Goal: Task Accomplishment & Management: Use online tool/utility

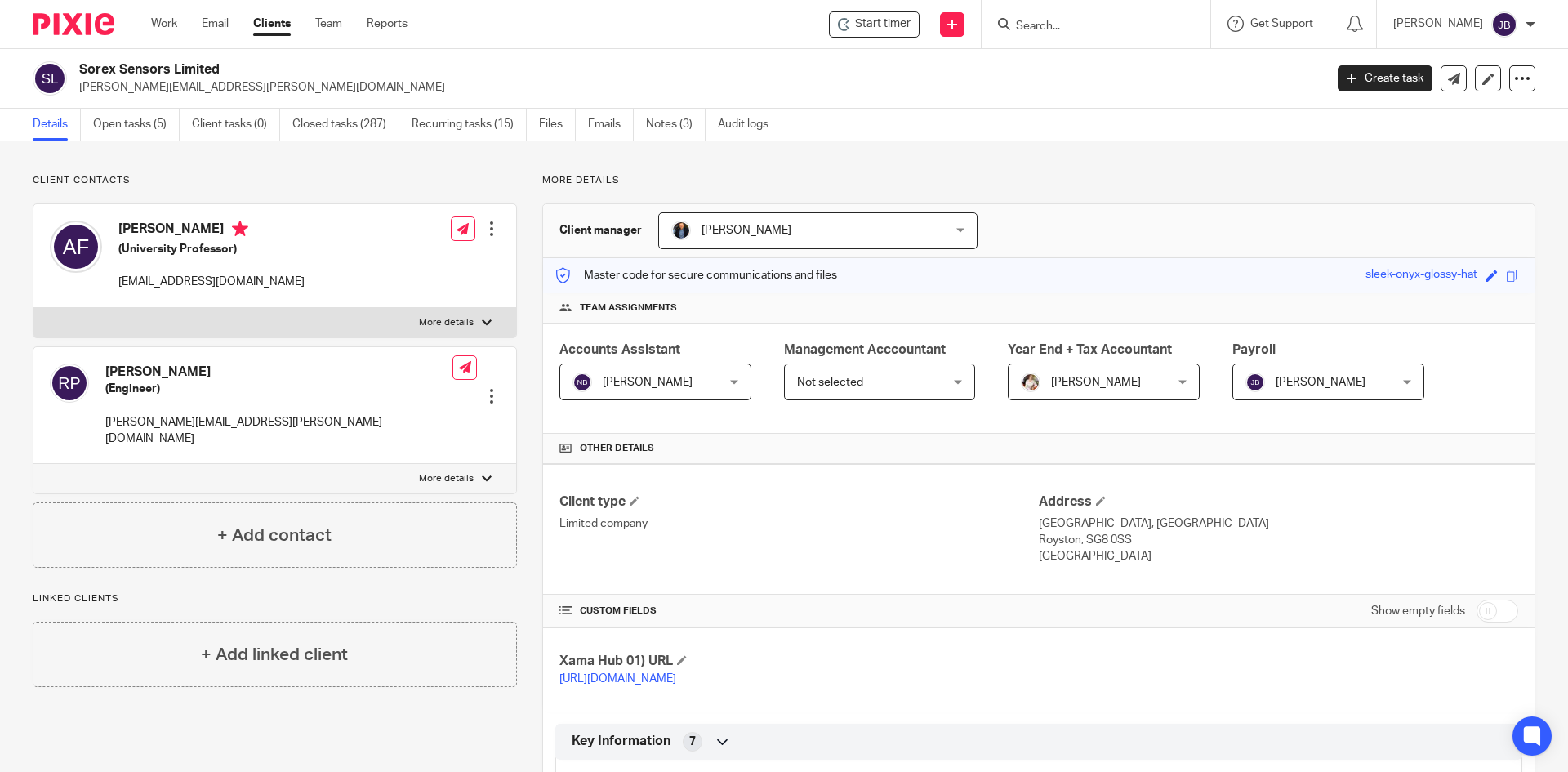
click at [1051, 19] on input "Search" at bounding box center [1088, 27] width 147 height 15
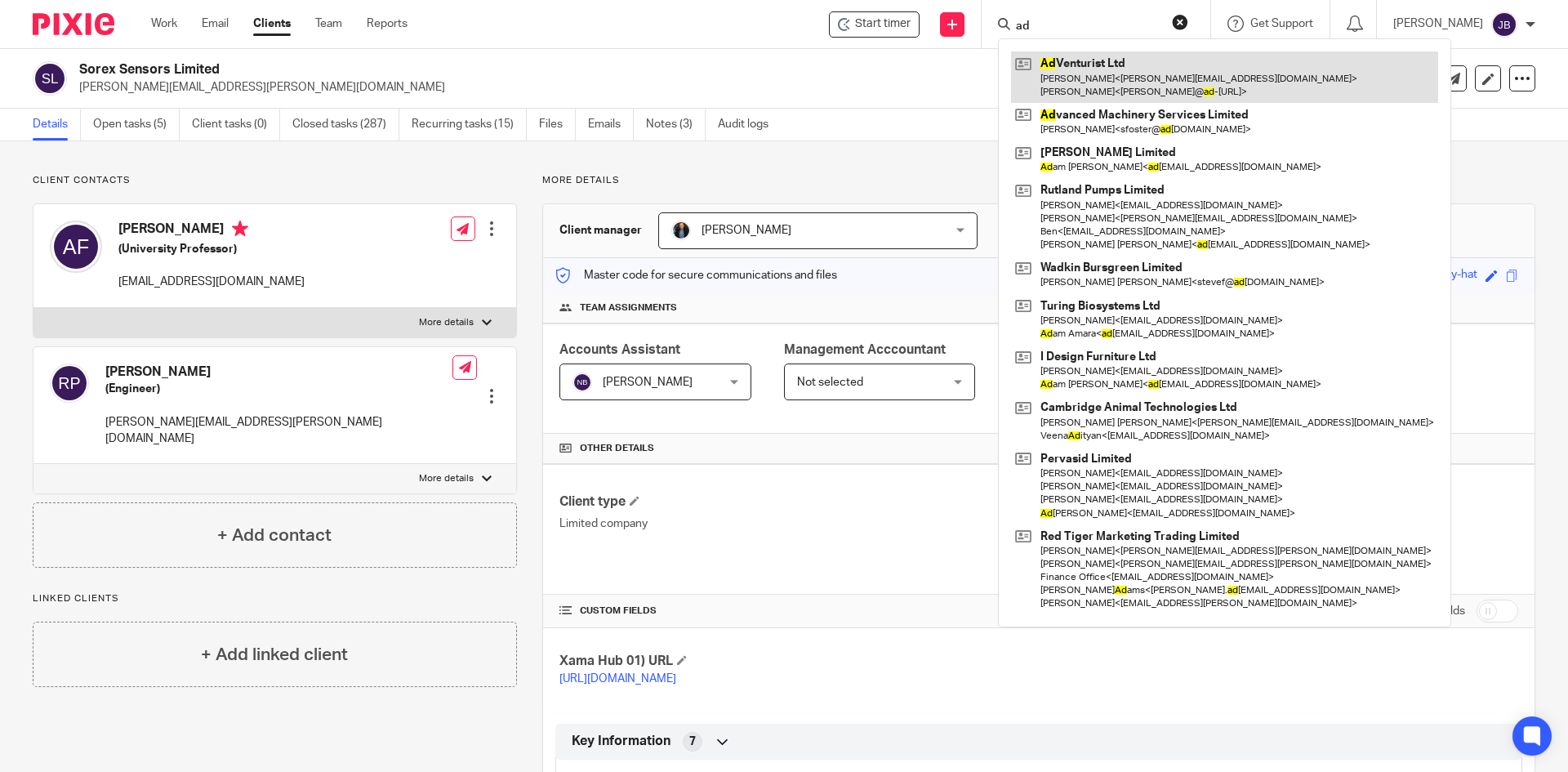
type input "ad"
click at [1117, 80] on link at bounding box center [1224, 77] width 427 height 51
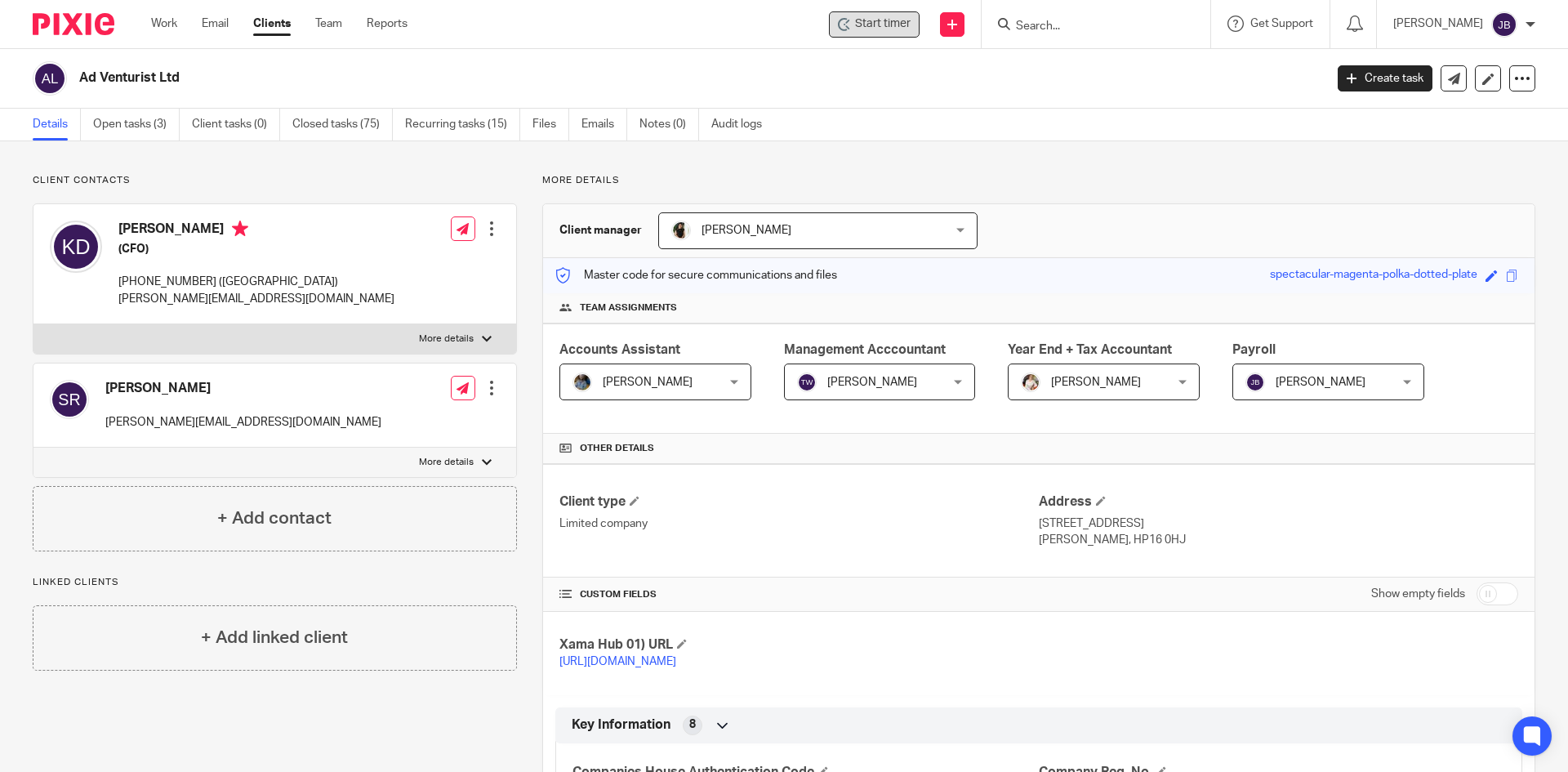
click at [875, 27] on span "Start timer" at bounding box center [882, 24] width 55 height 18
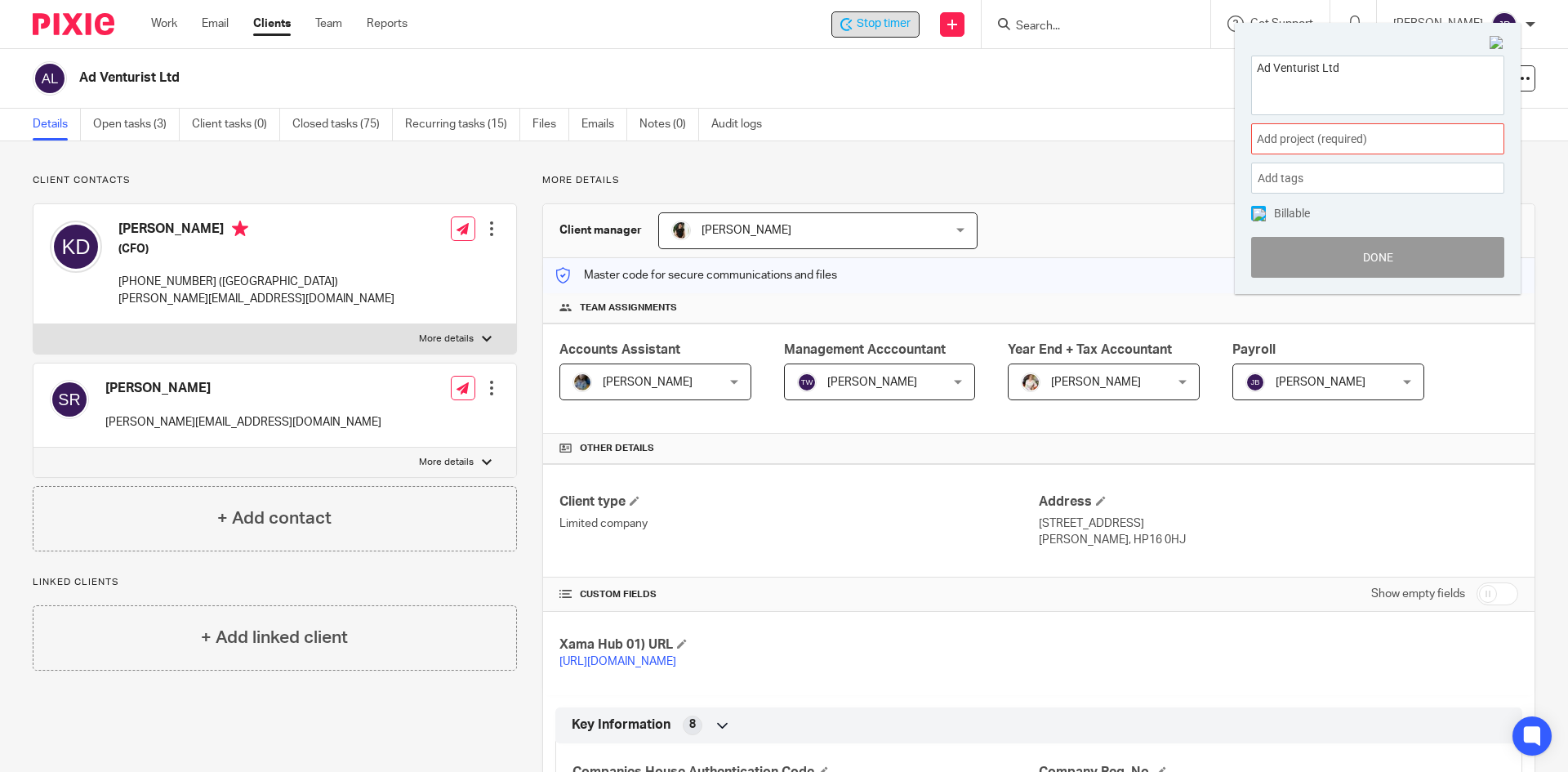
click at [1353, 140] on span "Add project (required) :" at bounding box center [1359, 139] width 206 height 18
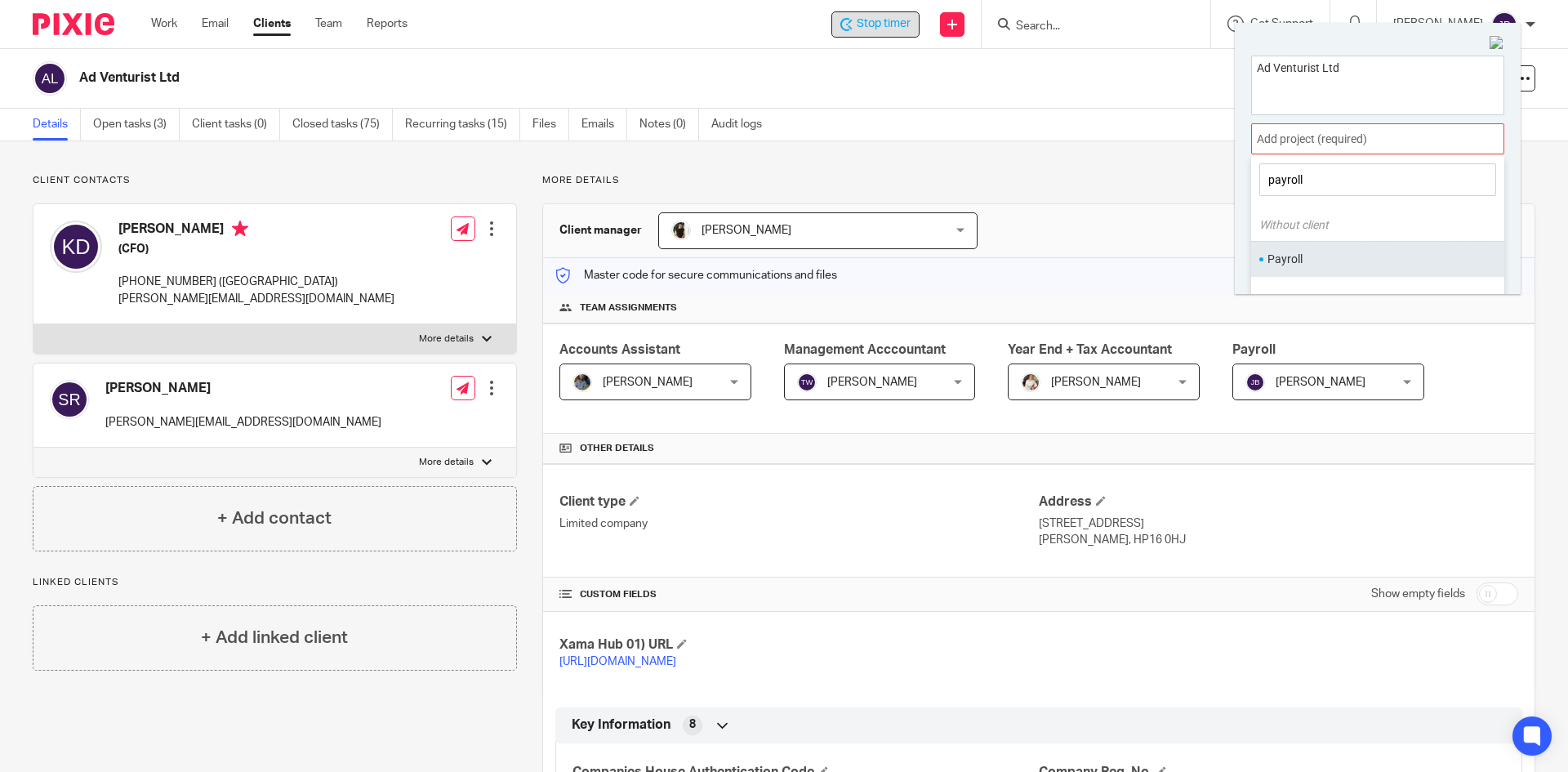
type input "payroll"
click at [1304, 257] on li "Payroll" at bounding box center [1373, 259] width 213 height 18
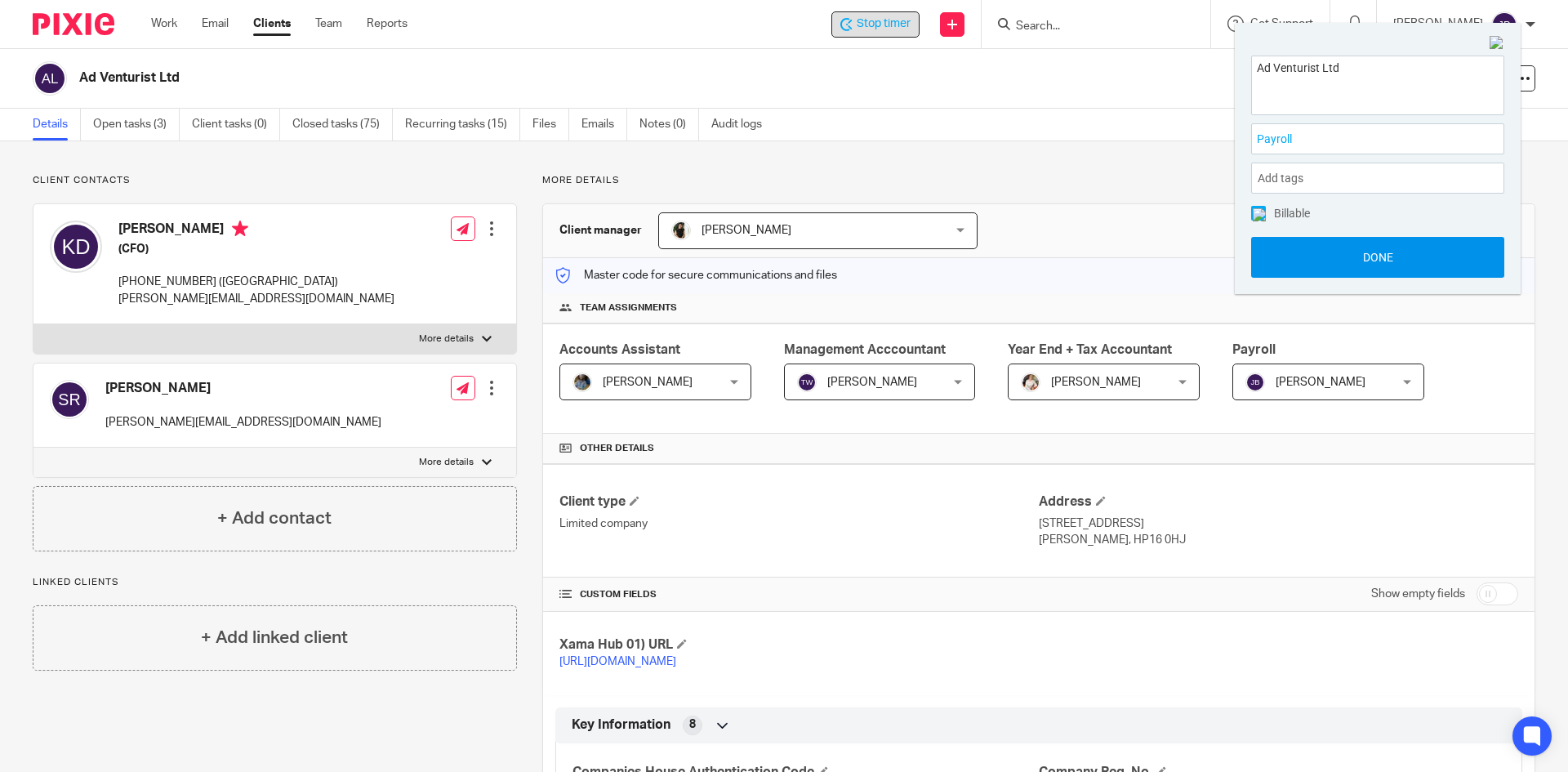
click at [1407, 261] on button "Done" at bounding box center [1378, 256] width 253 height 41
